Goal: Task Accomplishment & Management: Manage account settings

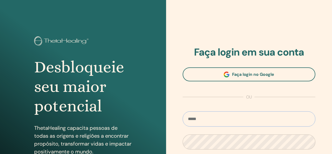
type input "**********"
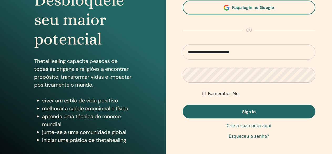
scroll to position [79, 0]
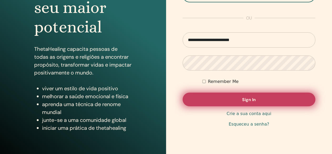
click at [234, 96] on button "Sign In" at bounding box center [249, 100] width 133 height 14
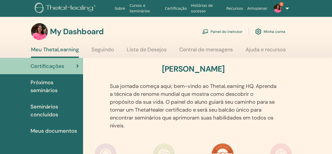
click at [285, 2] on link "3" at bounding box center [278, 8] width 18 height 17
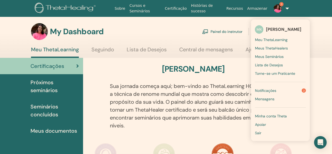
click at [314, 43] on section "My Dashboard Painel do instrutor [GEOGRAPHIC_DATA] conta Meu ThetaLearning Segu…" at bounding box center [166, 40] width 332 height 35
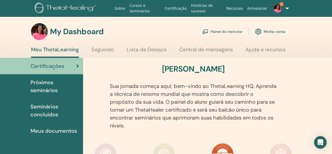
click at [281, 28] on link "Minha conta" at bounding box center [270, 32] width 30 height 12
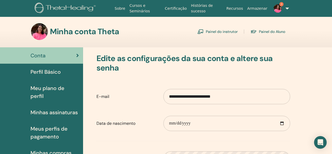
click at [286, 8] on link "3" at bounding box center [278, 8] width 18 height 17
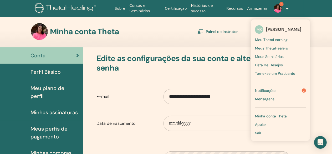
click at [235, 27] on div "Minha conta Theta Painel do instrutor Painel do Aluno" at bounding box center [158, 31] width 254 height 17
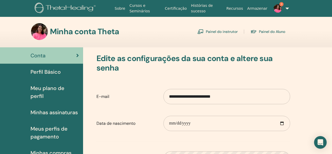
click at [226, 34] on link "Painel do instrutor" at bounding box center [217, 31] width 40 height 8
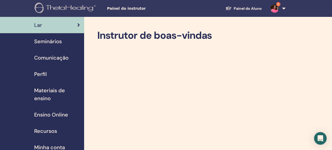
click at [53, 42] on span "Seminários" at bounding box center [48, 41] width 28 height 8
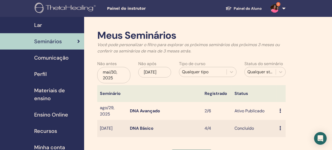
scroll to position [26, 0]
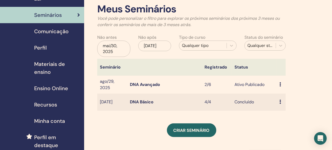
click at [280, 82] on icon at bounding box center [280, 84] width 2 height 4
click at [280, 102] on link "Participantes" at bounding box center [286, 103] width 26 height 6
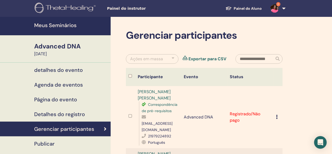
click at [62, 99] on h4 "Página do evento" at bounding box center [55, 99] width 43 height 6
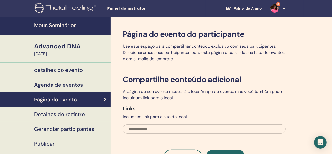
click at [66, 69] on h4 "detalhes do evento" at bounding box center [58, 70] width 49 height 6
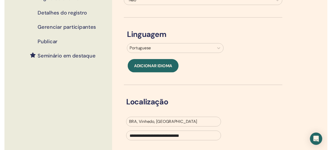
scroll to position [26, 0]
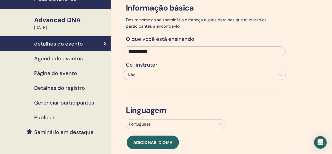
click at [72, 59] on h4 "Agenda de eventos" at bounding box center [58, 58] width 49 height 6
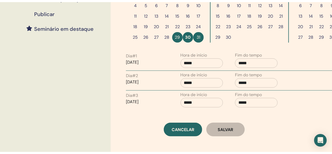
scroll to position [79, 0]
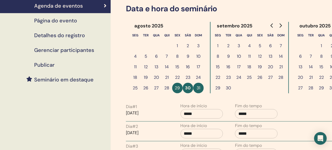
click at [65, 20] on h4 "Página do evento" at bounding box center [55, 20] width 43 height 6
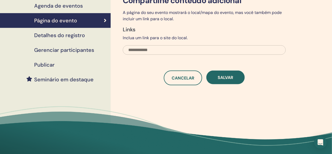
click at [69, 34] on h4 "Detalhes do registro" at bounding box center [59, 35] width 51 height 6
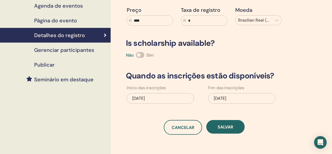
click at [247, 96] on div "08/30/2025" at bounding box center [241, 98] width 67 height 11
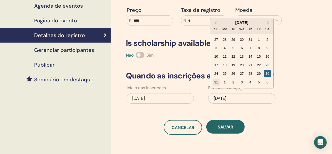
click at [214, 82] on div "31" at bounding box center [216, 82] width 7 height 7
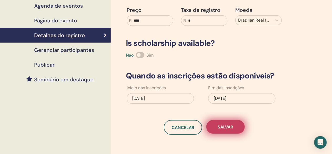
click at [222, 129] on span "Salvar" at bounding box center [226, 127] width 16 height 6
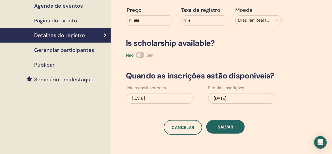
click at [69, 52] on h4 "Gerenciar participantes" at bounding box center [64, 50] width 60 height 6
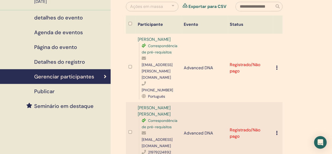
scroll to position [53, 0]
click at [60, 16] on h4 "detalhes do evento" at bounding box center [58, 17] width 49 height 6
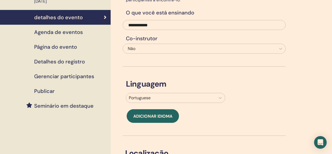
click at [57, 74] on h4 "Gerenciar participantes" at bounding box center [64, 76] width 60 height 6
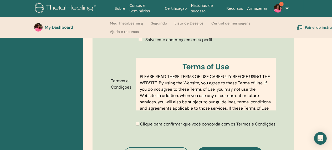
scroll to position [284, 0]
